Goal: Task Accomplishment & Management: Use online tool/utility

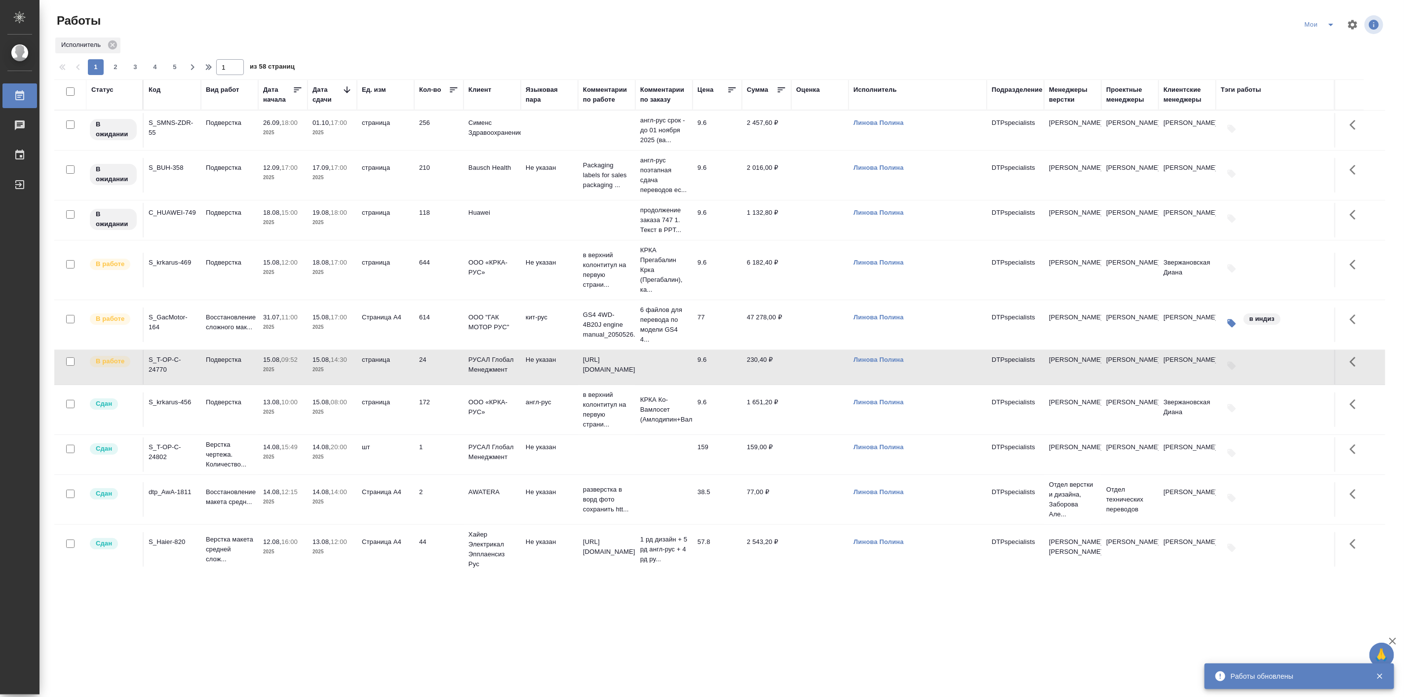
click at [286, 417] on p "2025" at bounding box center [282, 412] width 39 height 10
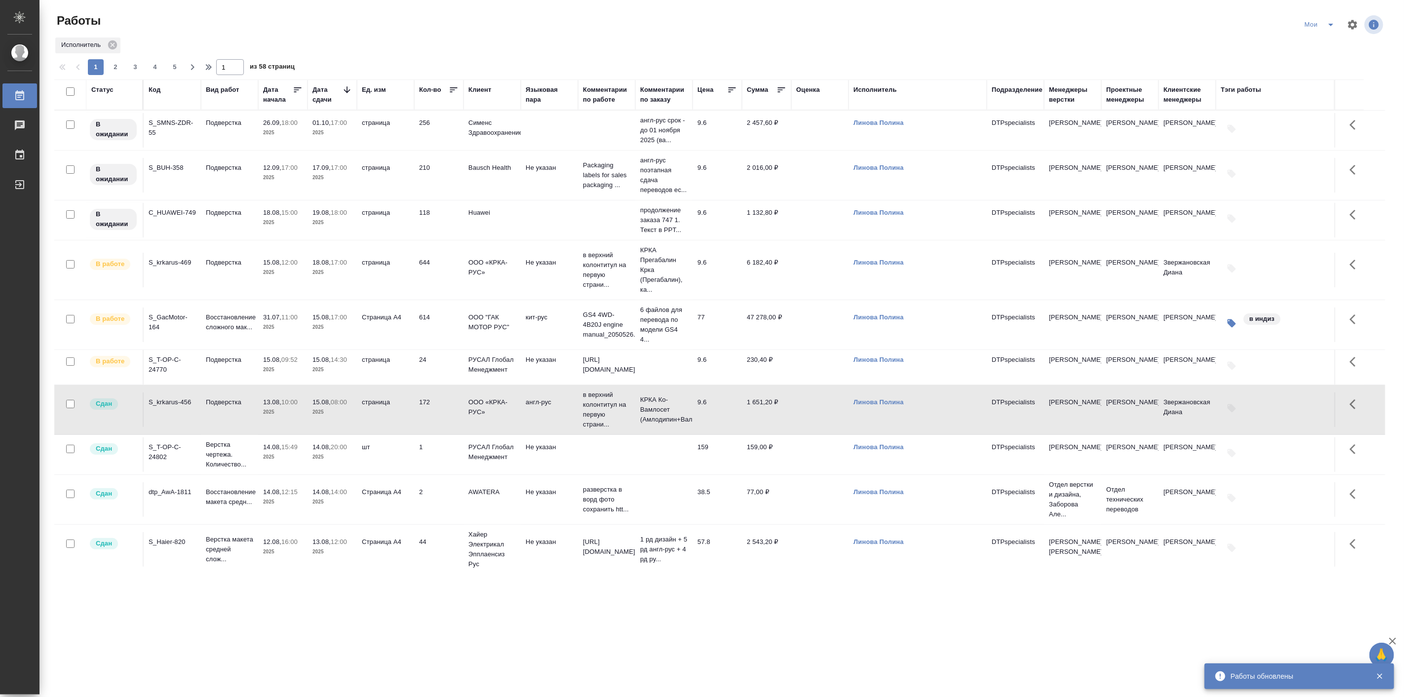
click at [286, 417] on p "2025" at bounding box center [282, 412] width 39 height 10
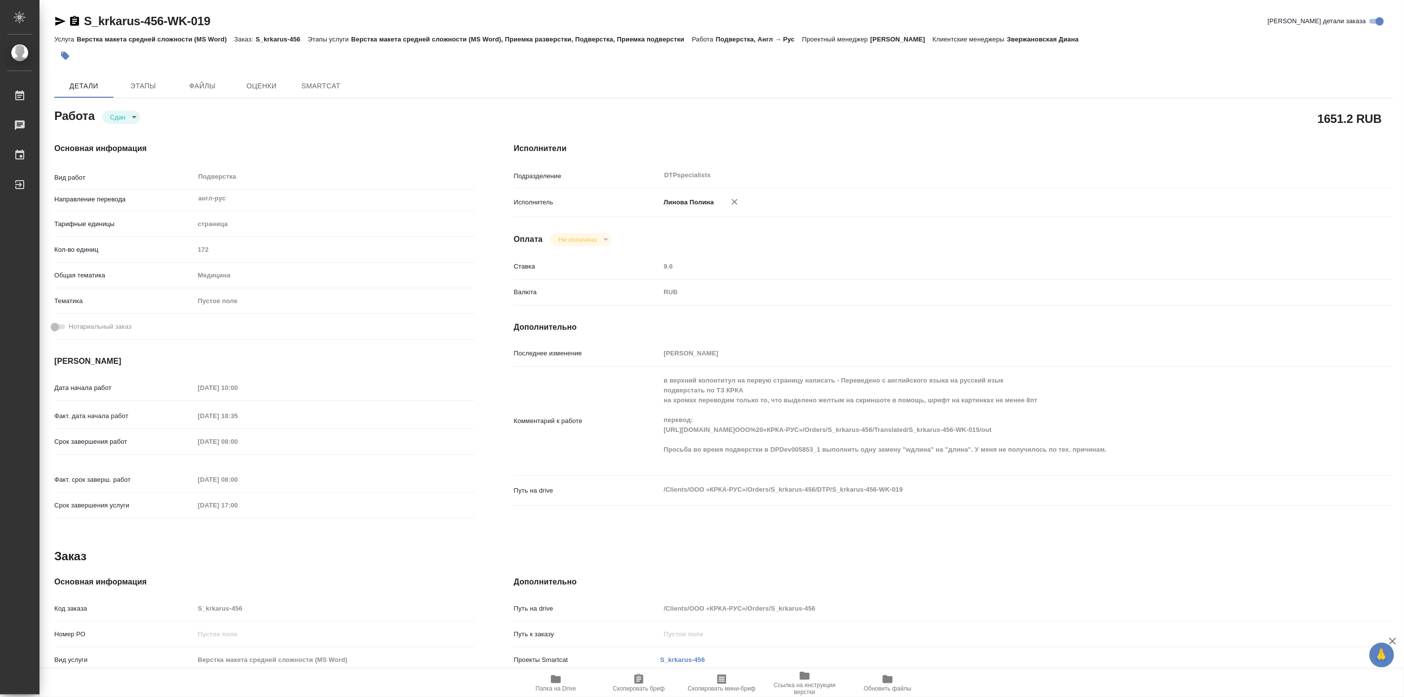
type textarea "x"
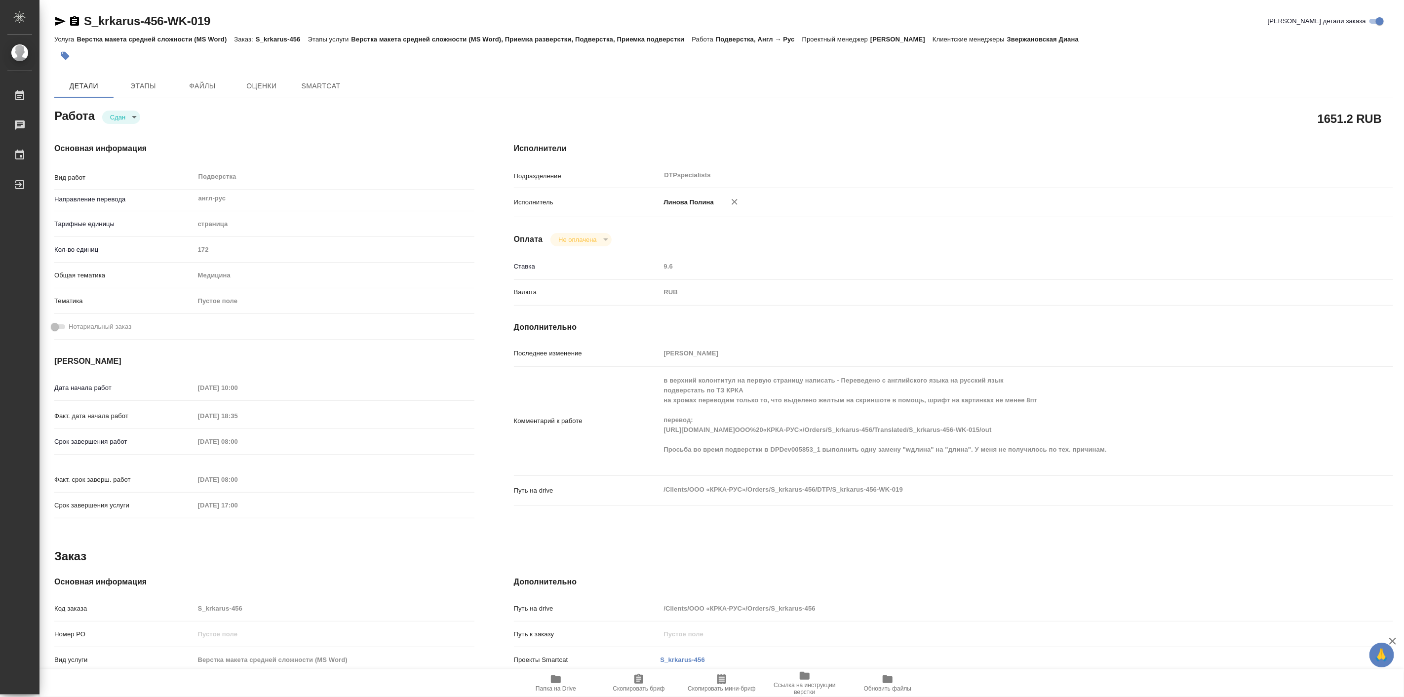
type textarea "x"
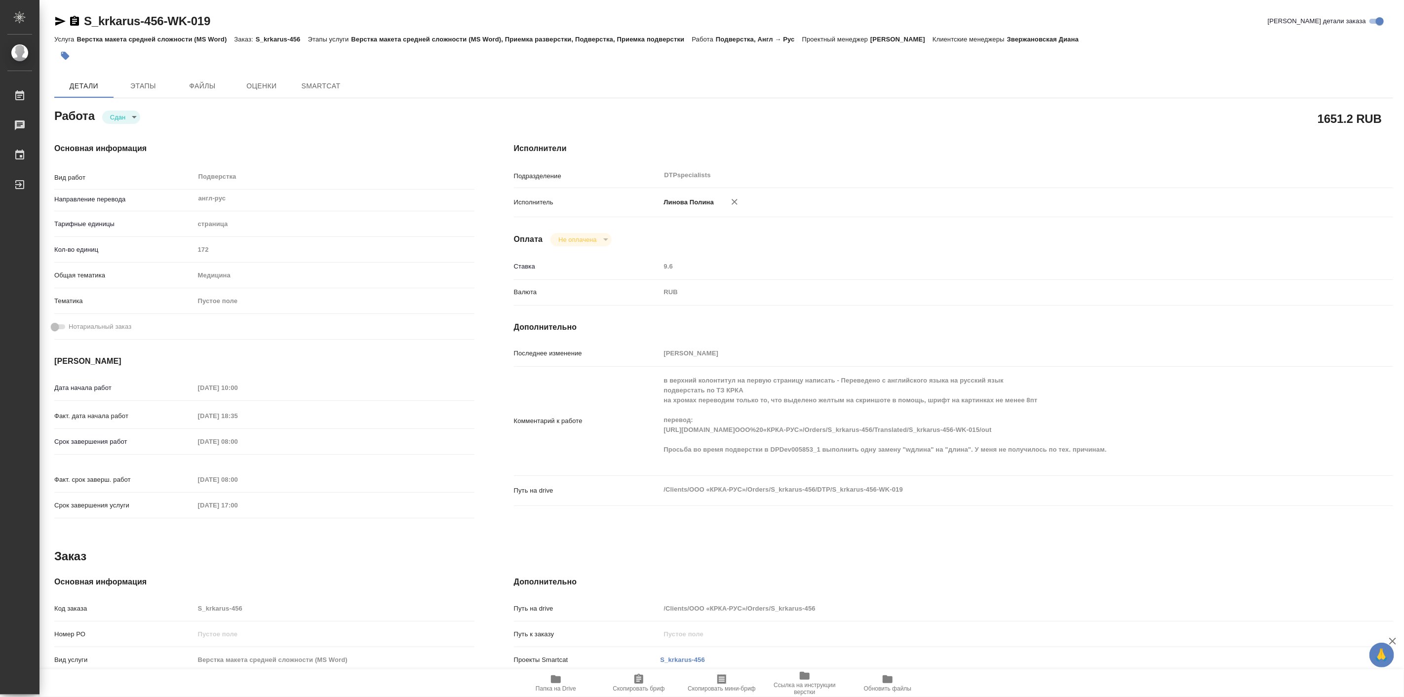
type textarea "x"
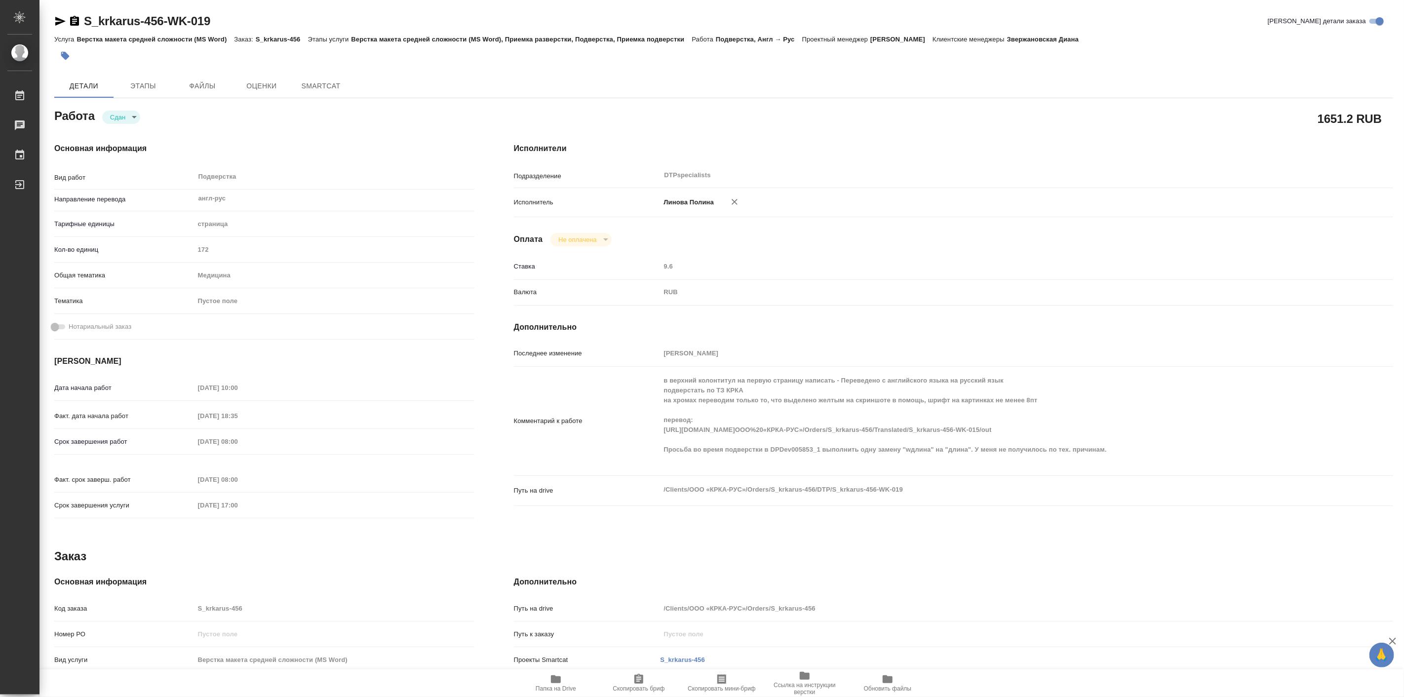
type textarea "x"
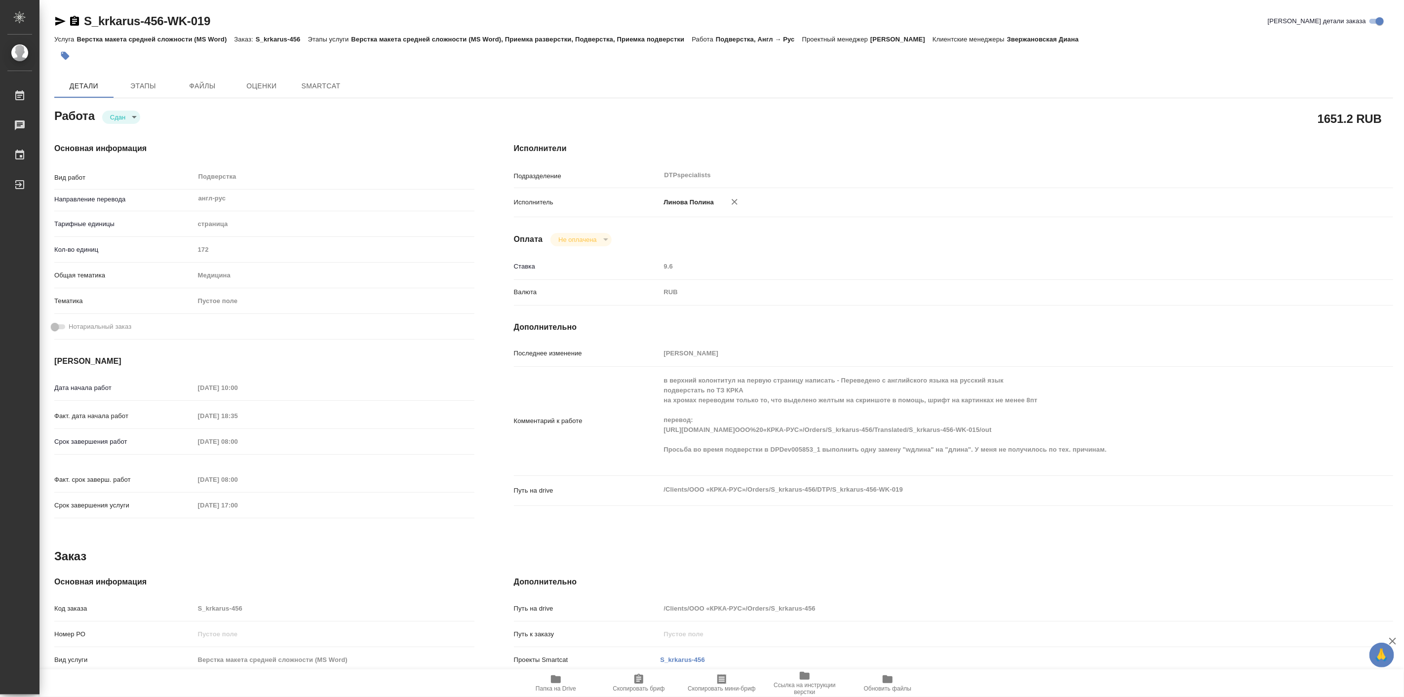
type textarea "x"
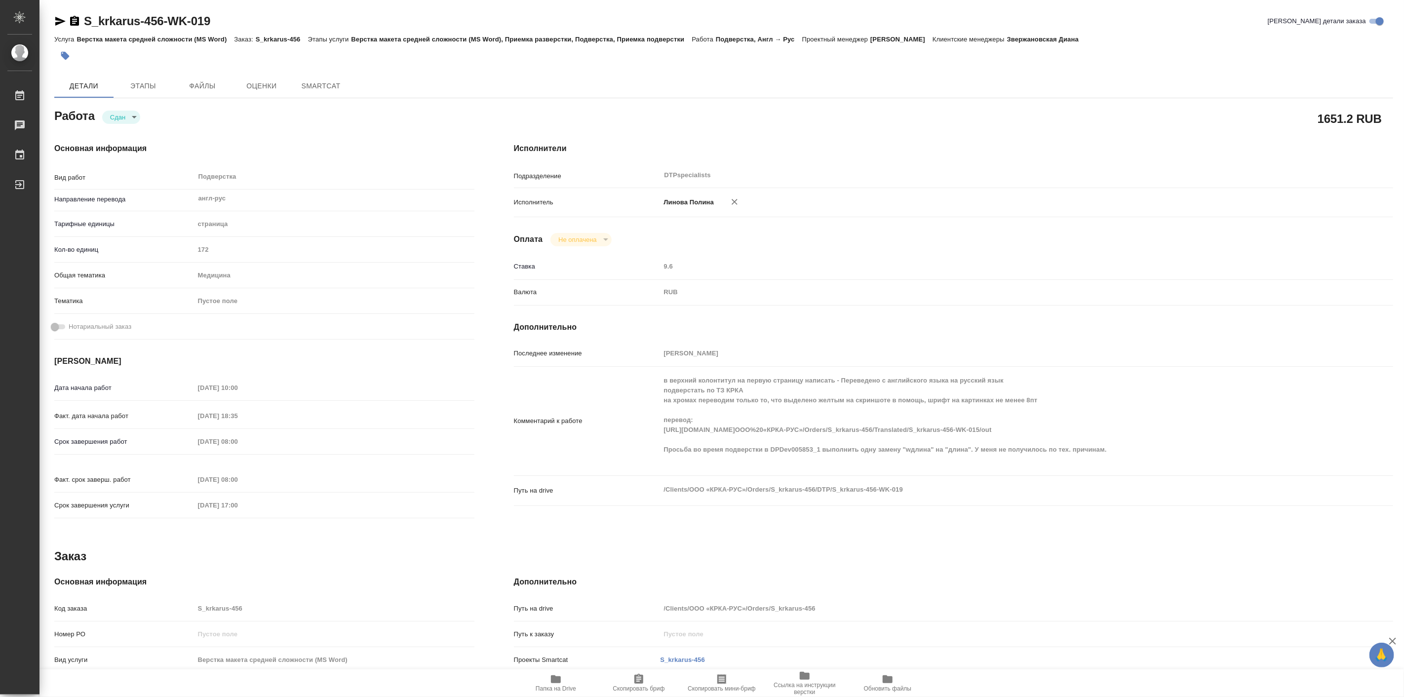
type textarea "x"
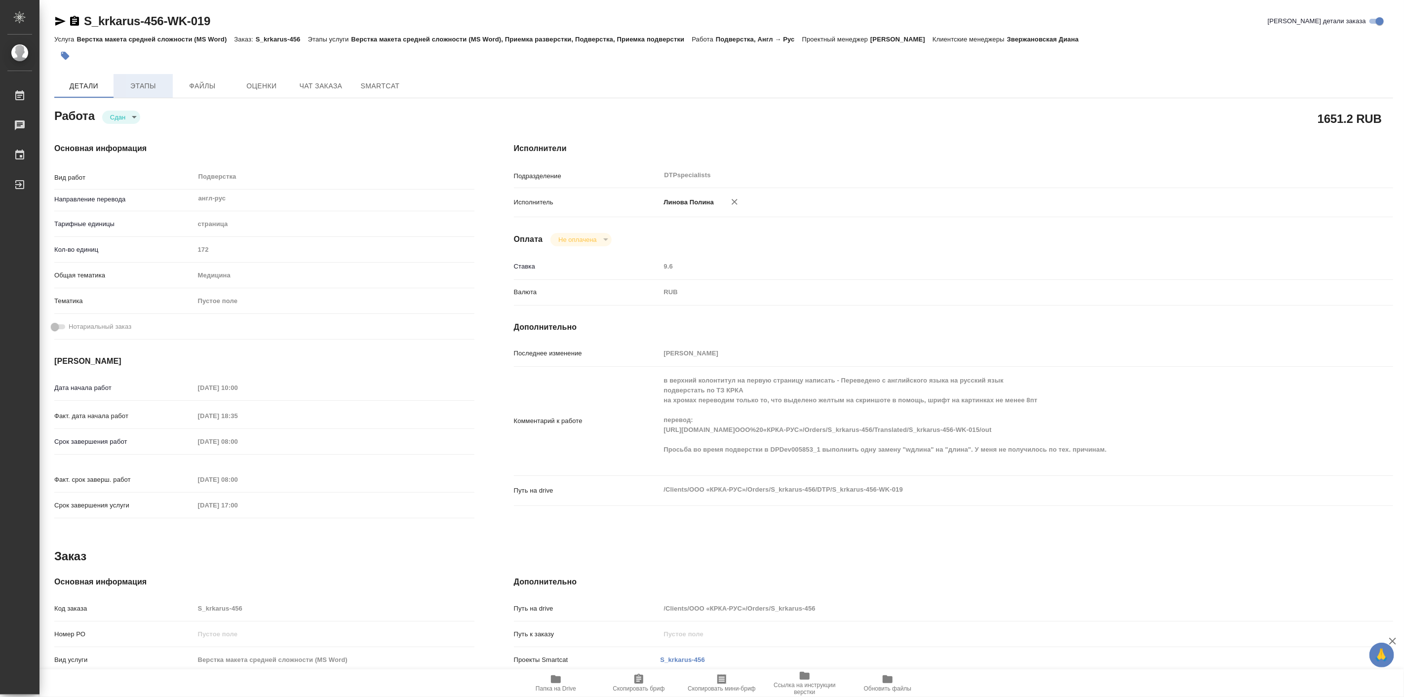
click at [128, 81] on span "Этапы" at bounding box center [142, 86] width 47 height 12
type textarea "x"
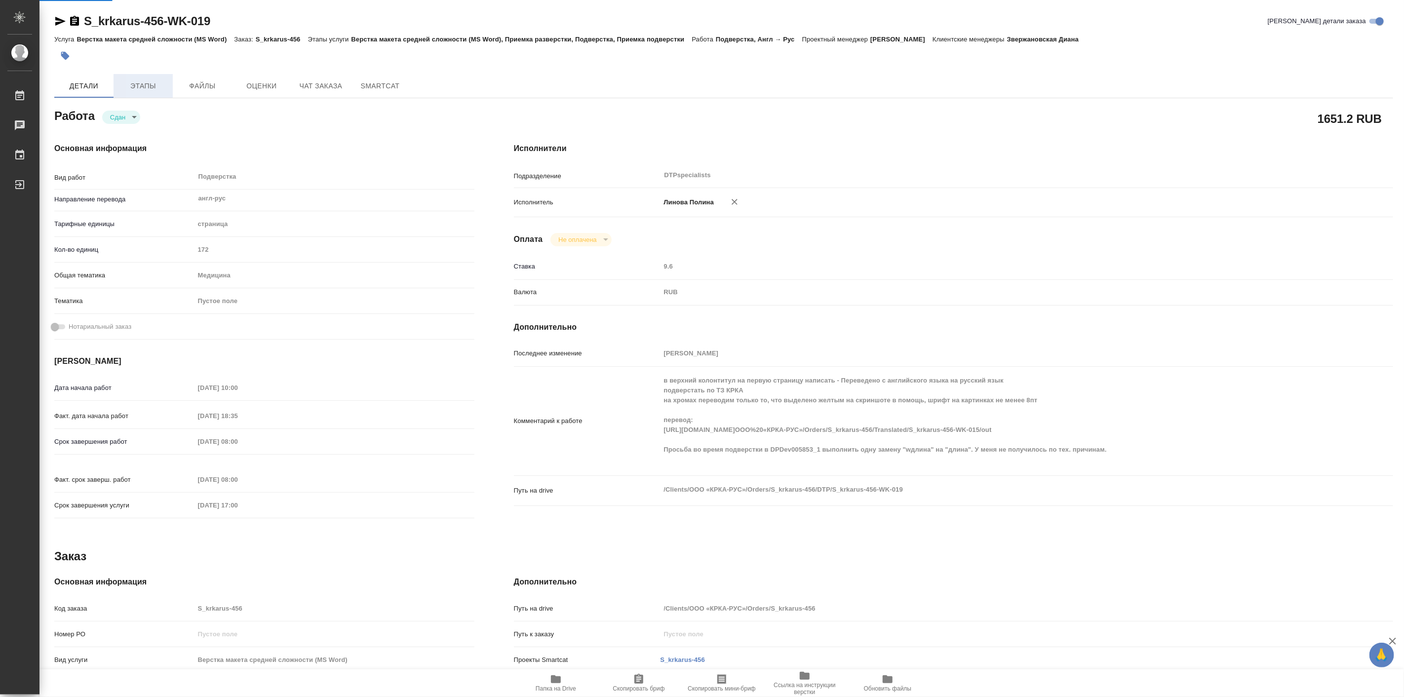
type textarea "x"
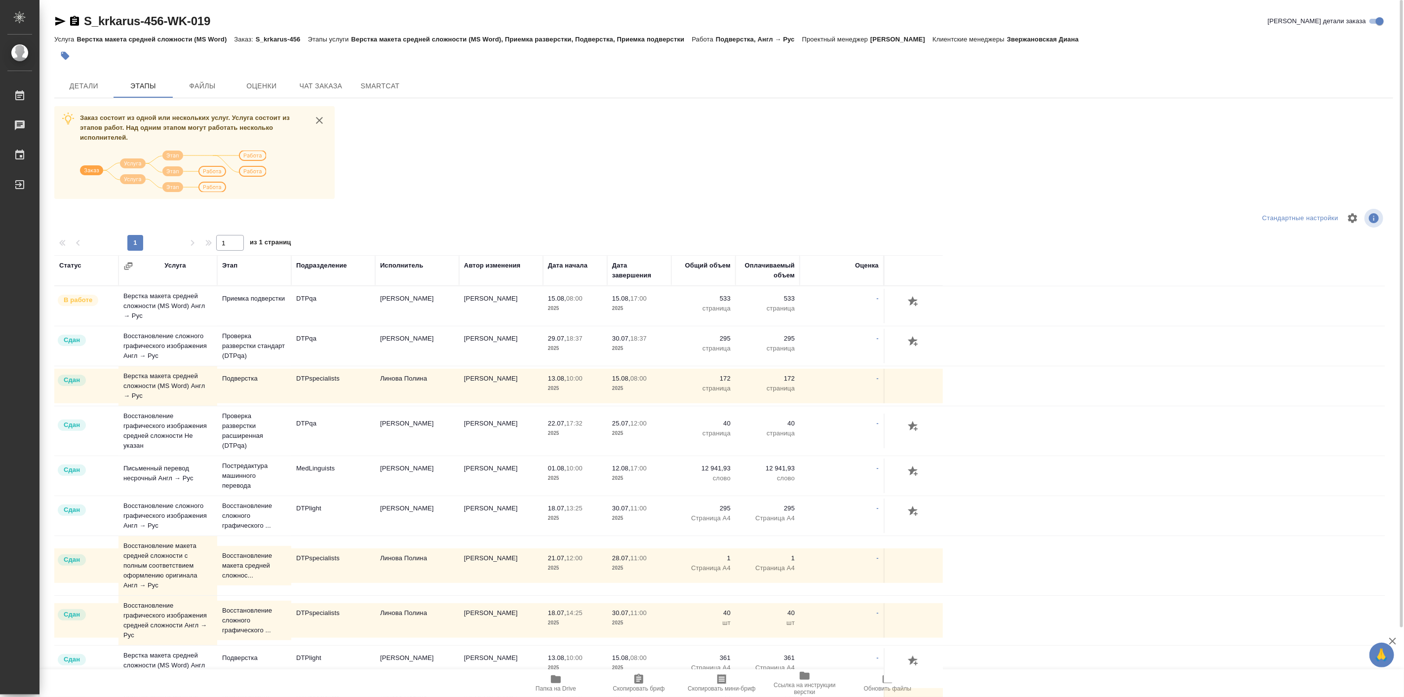
click at [61, 20] on icon "button" at bounding box center [60, 21] width 10 height 9
